Goal: Find specific page/section: Find specific page/section

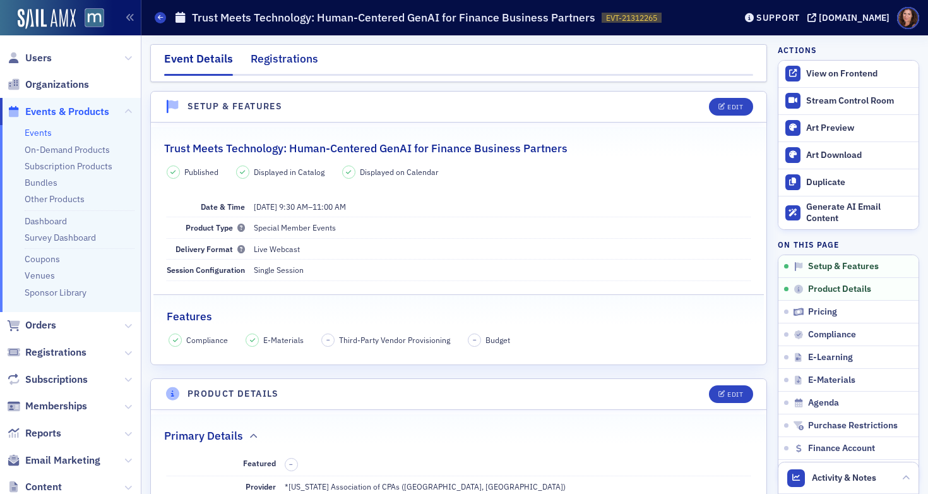
click at [292, 64] on div "Registrations" at bounding box center [285, 61] width 68 height 23
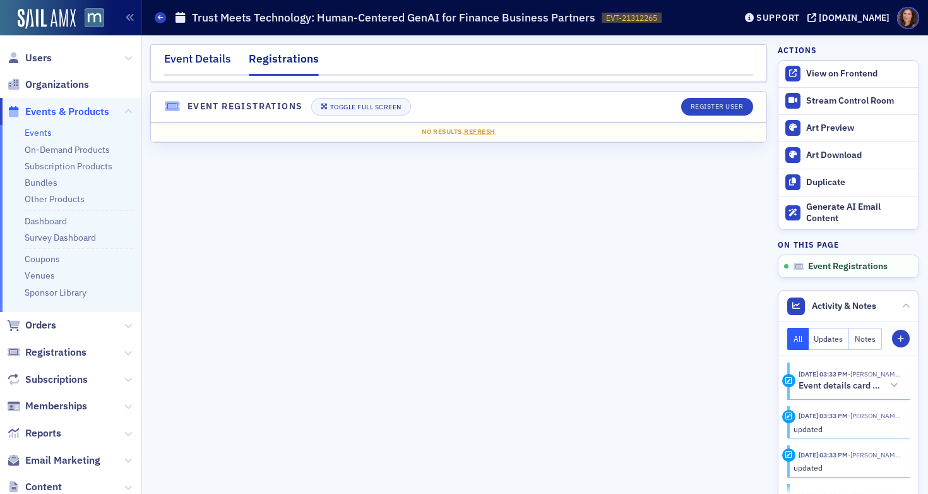
click at [210, 57] on div "Event Details" at bounding box center [197, 61] width 67 height 23
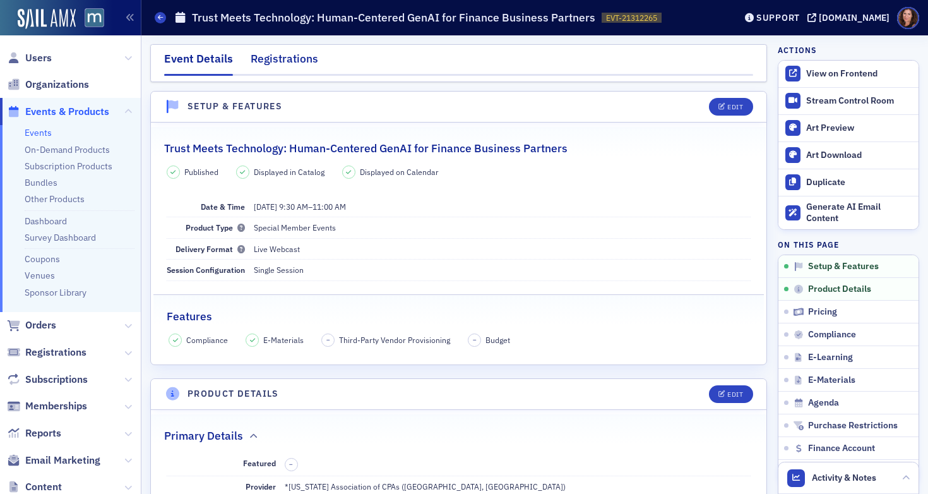
click at [300, 56] on div "Registrations" at bounding box center [285, 61] width 68 height 23
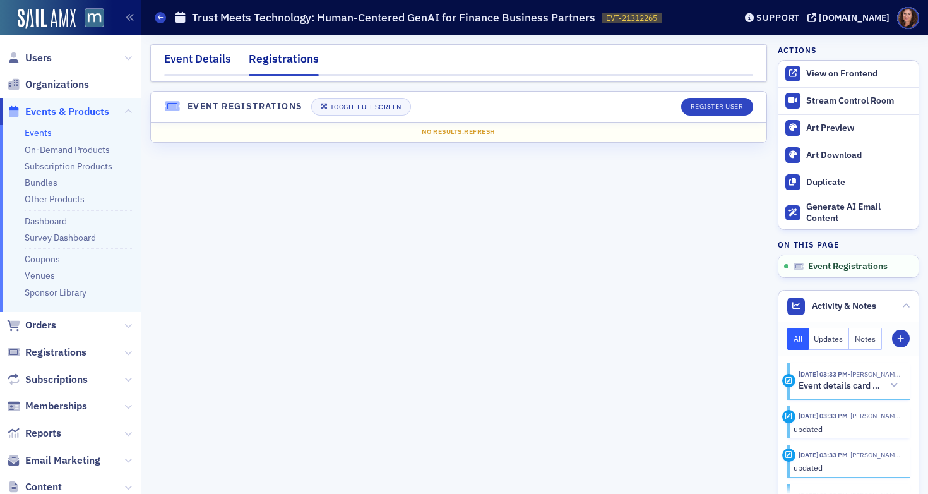
click at [221, 57] on div "Event Details" at bounding box center [197, 61] width 67 height 23
